Goal: Task Accomplishment & Management: Use online tool/utility

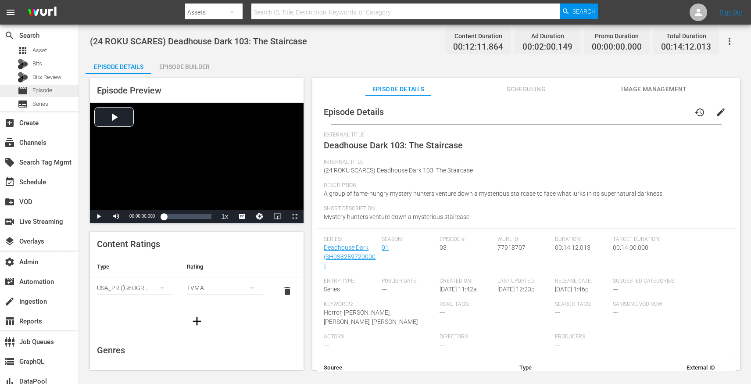
click at [41, 87] on span "Episode" at bounding box center [42, 90] width 20 height 9
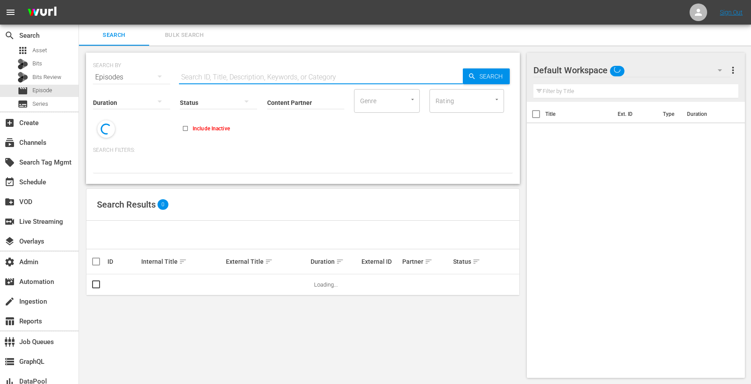
click at [215, 75] on input "text" at bounding box center [321, 77] width 284 height 21
paste input "Seaside Victorian Cottage - Outside Details"
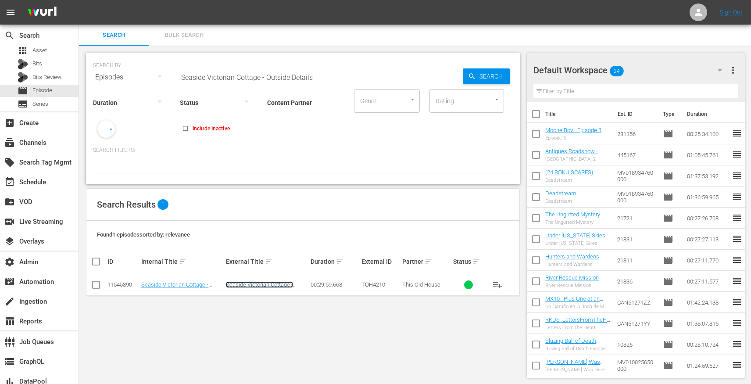
click at [247, 286] on link "Seaside Victorian Cottage - Outside Details" at bounding box center [259, 287] width 67 height 13
click at [246, 73] on input "Seaside Victorian Cottage - Outside Details" at bounding box center [321, 77] width 284 height 21
paste input "Jersey Shore - Go With The Flow"
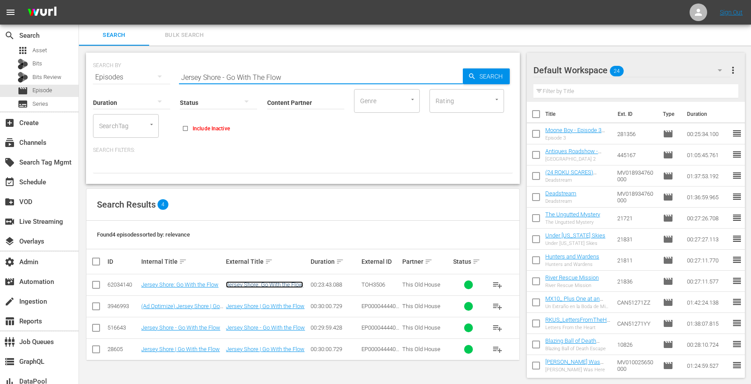
click at [252, 284] on link "Jersey Shore: Go With the Flow" at bounding box center [264, 284] width 77 height 7
click at [275, 287] on link "Jersey Shore: Go With the Flow" at bounding box center [264, 284] width 77 height 7
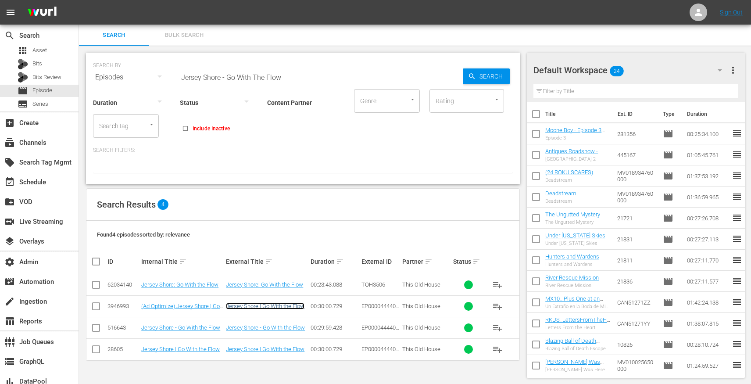
click at [275, 309] on link "Jersey Shore | Go With the Flow" at bounding box center [265, 306] width 79 height 7
click at [275, 327] on link "Jersey Shore - Go With the Flow" at bounding box center [265, 327] width 79 height 7
click at [275, 345] on td "Jersey Shore | Go With the Flow" at bounding box center [267, 349] width 85 height 22
click at [275, 351] on link "Jersey Shore | Go With the Flow" at bounding box center [265, 349] width 79 height 7
click at [287, 76] on input "Jersey Shore - Go With The Flow" at bounding box center [321, 77] width 284 height 21
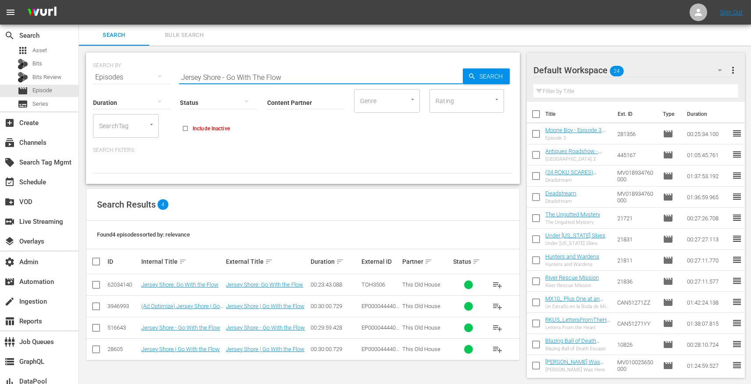
paste input "Dog Dish Stand, Gas Lantern - Ask This Old House"
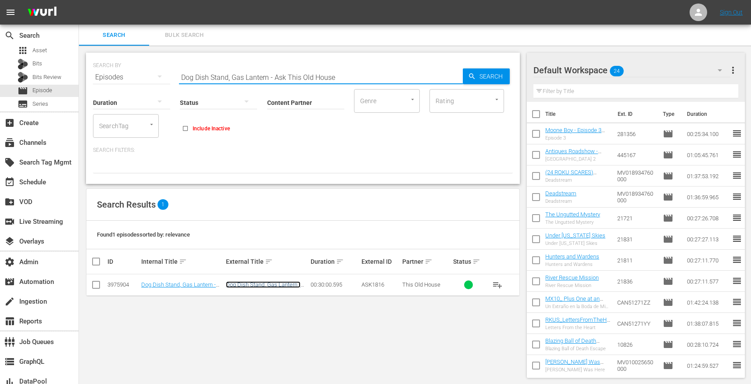
click at [268, 283] on link "Dog Dish Stand, Gas Lantern - Ask This Old House" at bounding box center [263, 287] width 75 height 13
click at [257, 80] on input "Dog Dish Stand, Gas Lantern - Ask This Old House" at bounding box center [321, 77] width 284 height 21
paste input "Lexington Colonial - Down To The Wir"
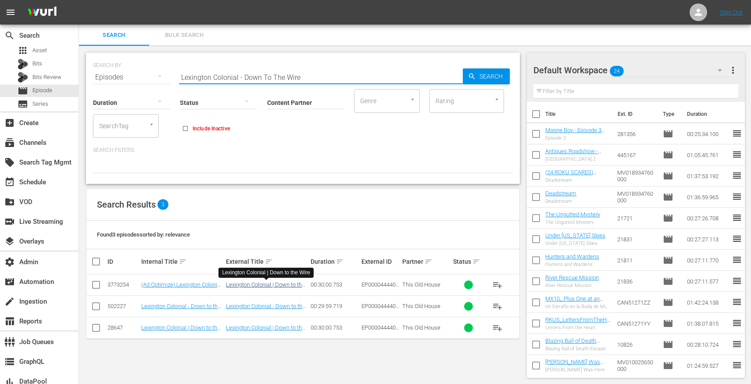
type input "Lexington Colonial - Down To The Wire"
click at [278, 284] on link "Lexington Colonial | Down to the Wire" at bounding box center [265, 287] width 79 height 13
click at [277, 305] on link "Lexington Colonial - Down to the Wire" at bounding box center [265, 309] width 79 height 13
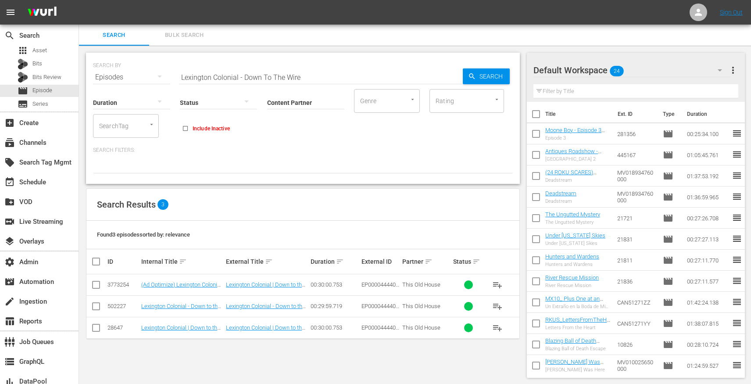
click at [277, 324] on td "Lexington Colonial | Down to the Wire" at bounding box center [267, 328] width 85 height 22
click at [277, 328] on link "Lexington Colonial | Down to the Wire" at bounding box center [265, 330] width 79 height 13
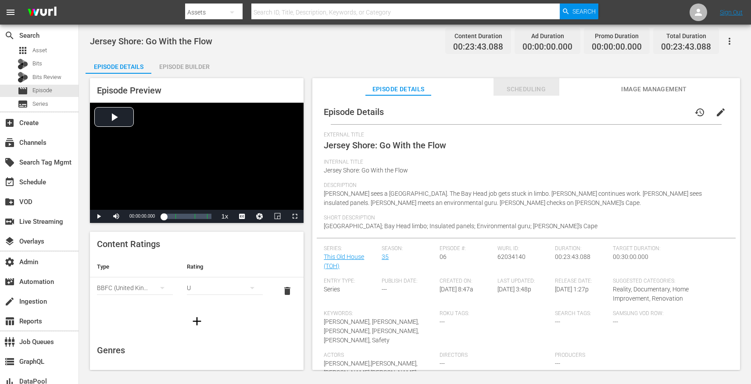
click at [502, 90] on span "Scheduling" at bounding box center [527, 89] width 66 height 11
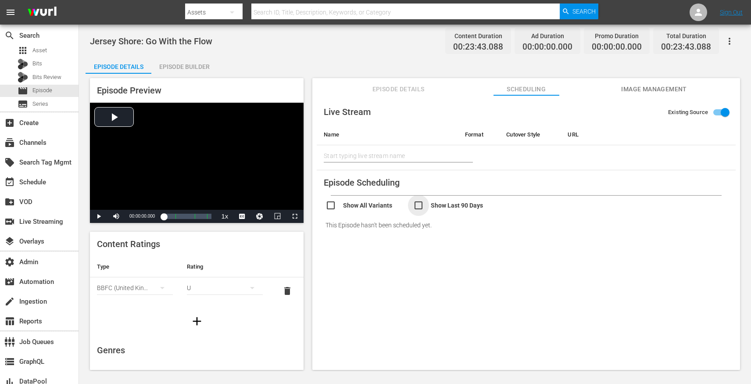
click at [419, 203] on input "checkbox" at bounding box center [457, 206] width 88 height 13
checkbox input "true"
click at [341, 202] on input "checkbox" at bounding box center [370, 206] width 88 height 13
checkbox input "true"
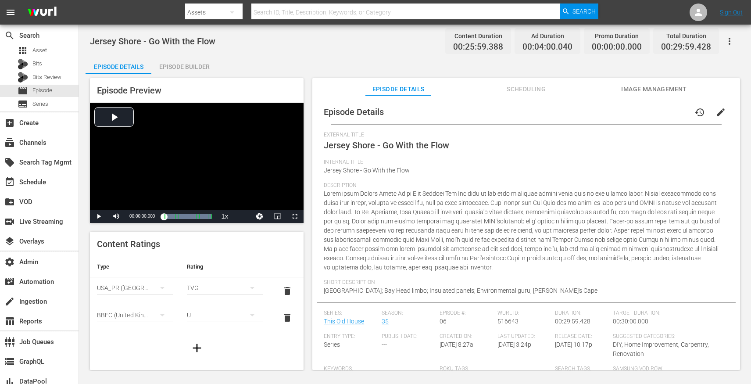
click at [502, 90] on span "Scheduling" at bounding box center [527, 89] width 66 height 11
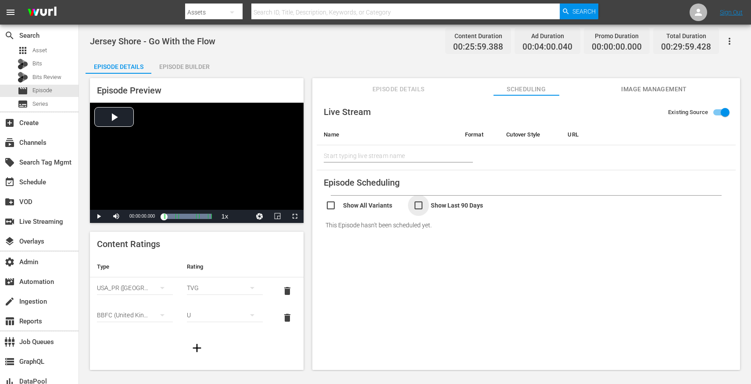
click at [419, 203] on input "checkbox" at bounding box center [457, 206] width 88 height 13
checkbox input "true"
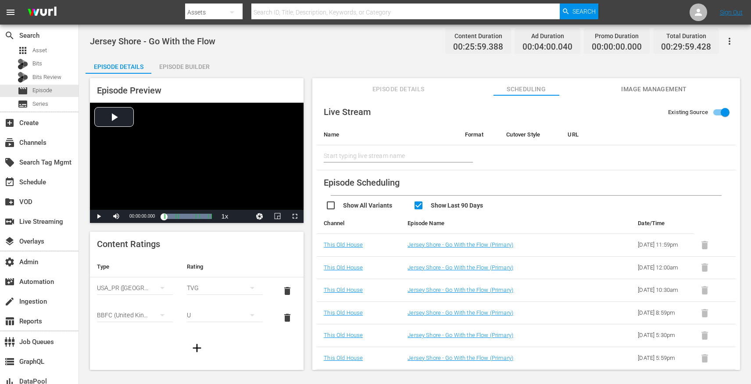
click at [376, 95] on button "Episode Details" at bounding box center [399, 87] width 66 height 18
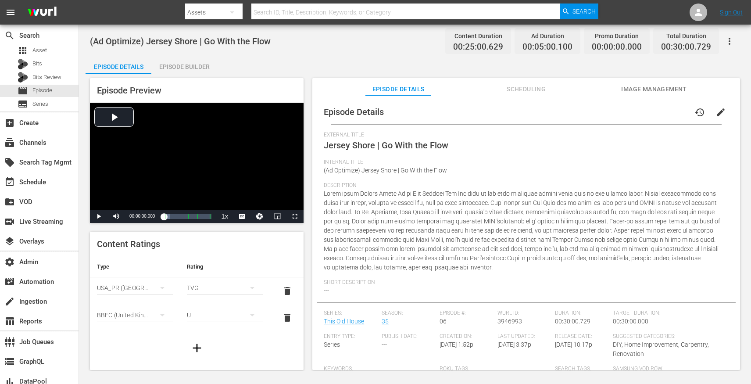
click at [502, 90] on span "Scheduling" at bounding box center [527, 89] width 66 height 11
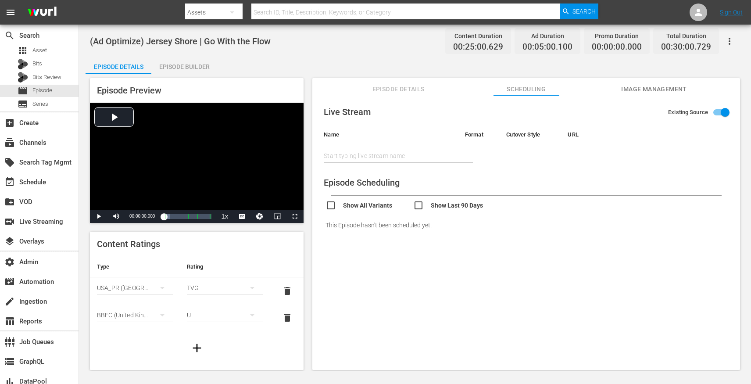
click at [419, 203] on input "checkbox" at bounding box center [457, 206] width 88 height 13
checkbox input "true"
click at [335, 206] on input "checkbox" at bounding box center [370, 206] width 88 height 13
checkbox input "true"
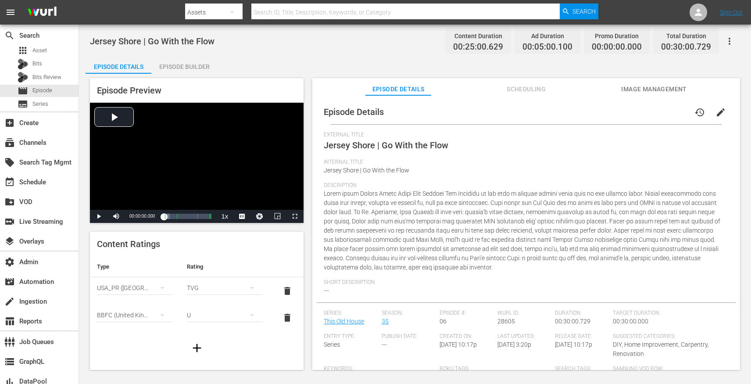
click at [502, 90] on span "Scheduling" at bounding box center [527, 89] width 66 height 11
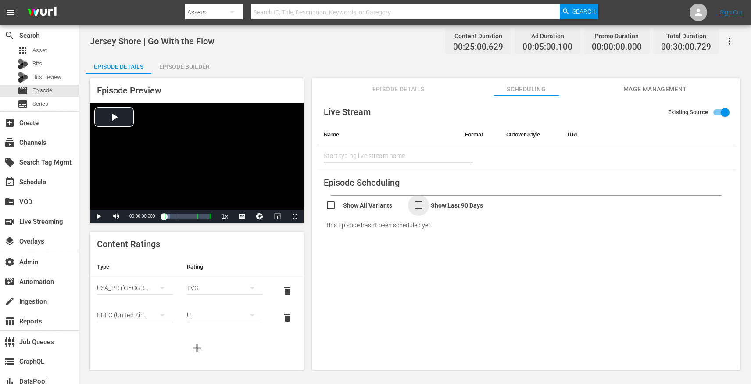
click at [419, 203] on input "checkbox" at bounding box center [457, 206] width 88 height 13
checkbox input "true"
click at [335, 206] on input "checkbox" at bounding box center [370, 206] width 88 height 13
checkbox input "true"
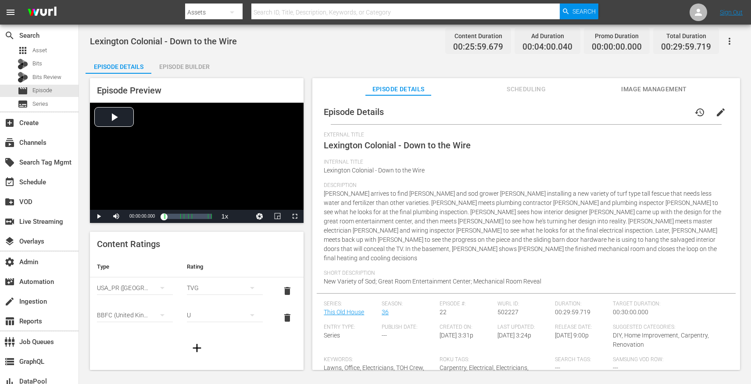
click at [505, 88] on span "Scheduling" at bounding box center [527, 89] width 66 height 11
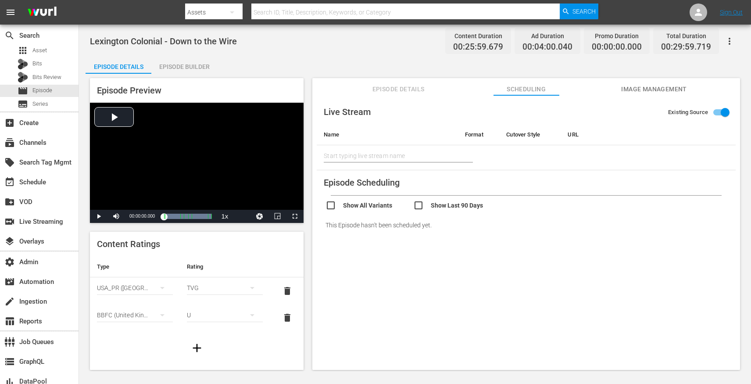
click at [419, 208] on input "checkbox" at bounding box center [457, 206] width 88 height 13
checkbox input "true"
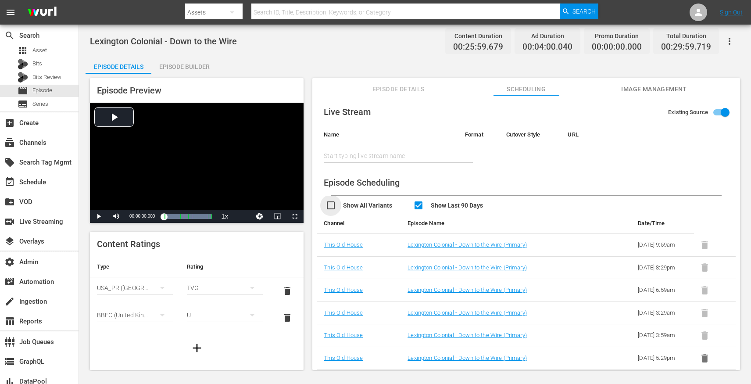
click at [333, 206] on input "checkbox" at bounding box center [370, 206] width 88 height 13
checkbox input "true"
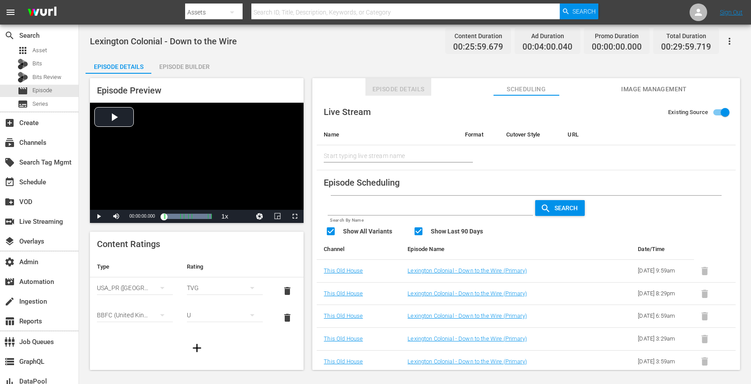
click at [422, 83] on button "Episode Details" at bounding box center [399, 87] width 66 height 18
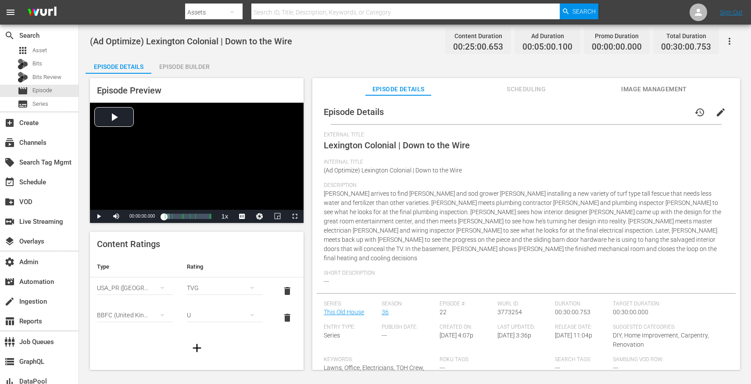
click at [505, 88] on span "Scheduling" at bounding box center [527, 89] width 66 height 11
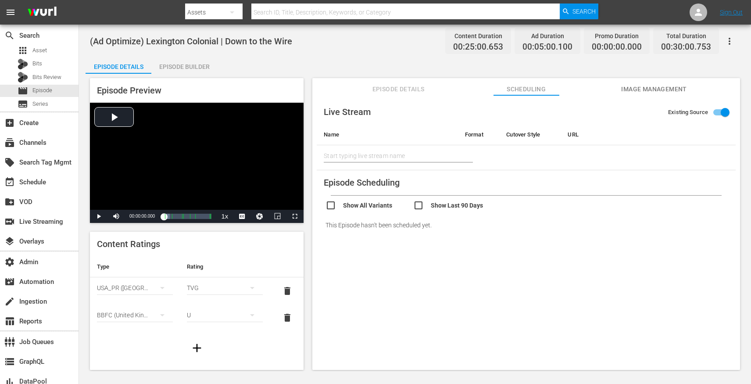
click at [419, 208] on input "checkbox" at bounding box center [457, 206] width 88 height 13
checkbox input "true"
click at [333, 206] on input "checkbox" at bounding box center [370, 206] width 88 height 13
checkbox input "true"
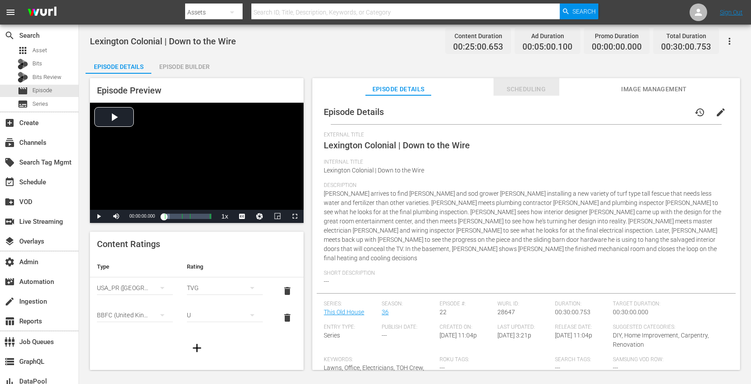
click at [505, 88] on span "Scheduling" at bounding box center [527, 89] width 66 height 11
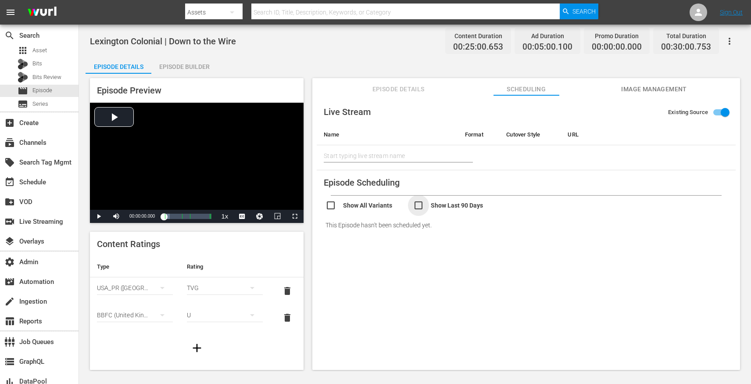
click at [419, 208] on input "checkbox" at bounding box center [457, 206] width 88 height 13
checkbox input "true"
click at [333, 206] on input "checkbox" at bounding box center [370, 206] width 88 height 13
checkbox input "true"
